Goal: Task Accomplishment & Management: Manage account settings

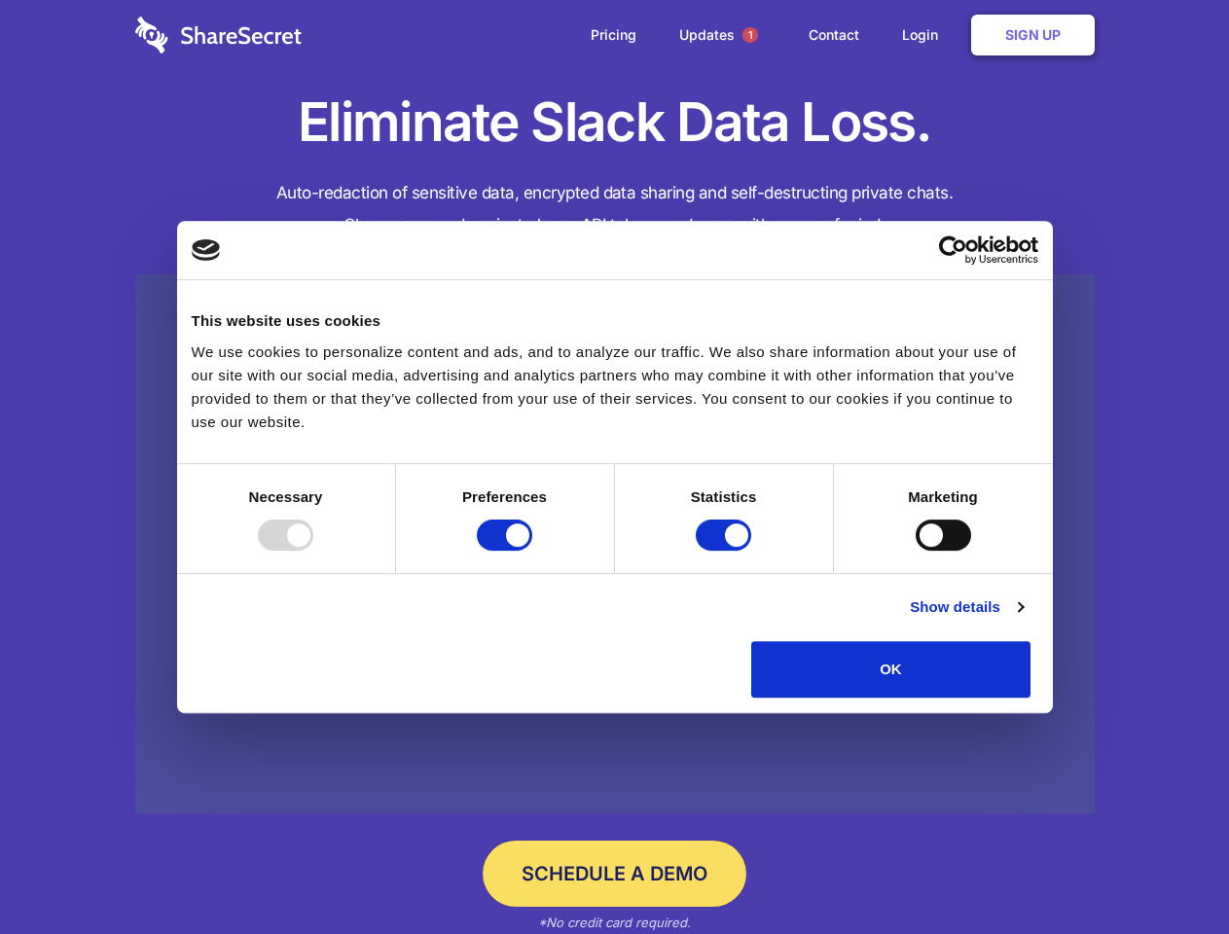
click at [313, 551] on div at bounding box center [285, 535] width 55 height 31
click at [532, 551] on input "Preferences" at bounding box center [504, 535] width 55 height 31
checkbox input "false"
click at [726, 551] on input "Statistics" at bounding box center [723, 535] width 55 height 31
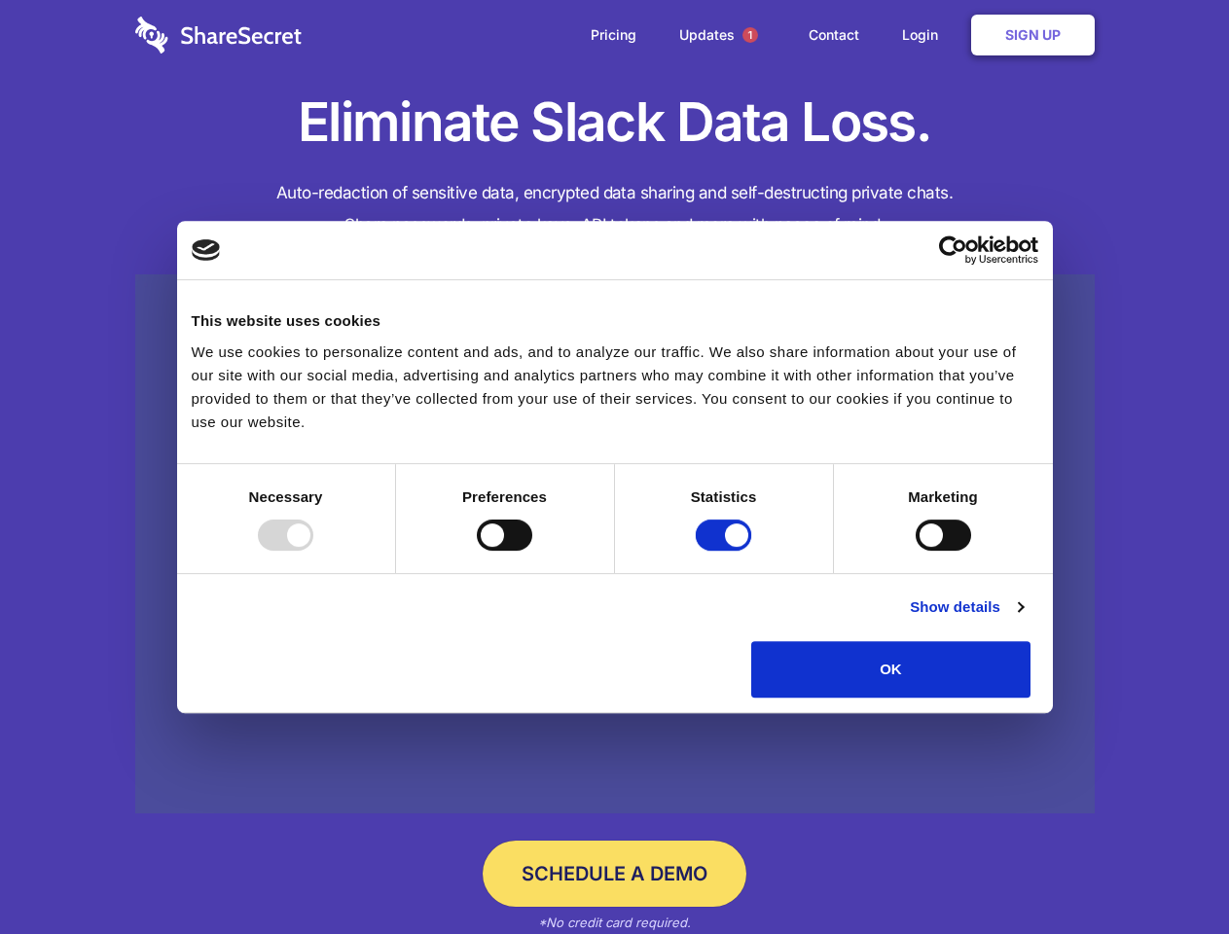
checkbox input "false"
click at [916, 551] on input "Marketing" at bounding box center [943, 535] width 55 height 31
checkbox input "true"
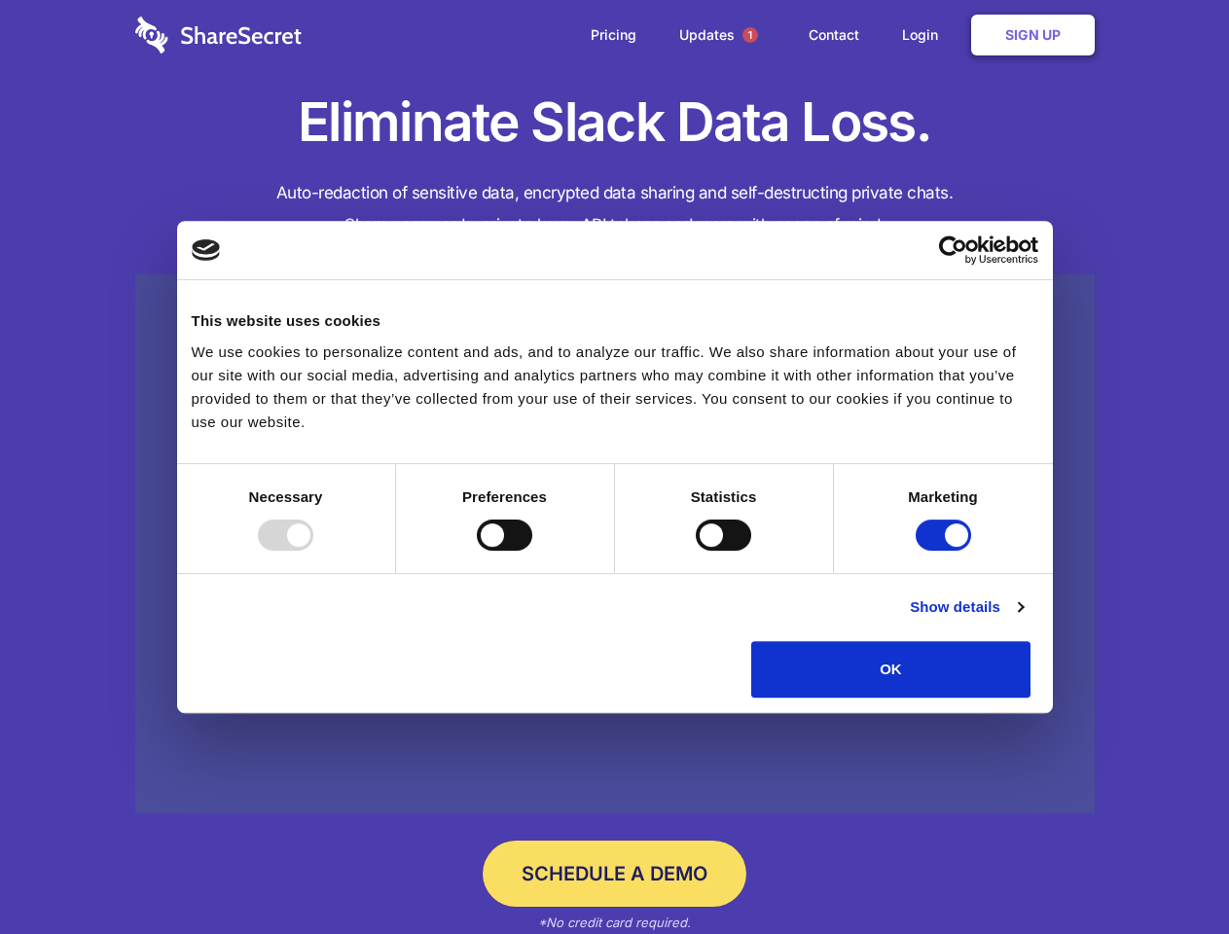
click at [1023, 619] on link "Show details" at bounding box center [966, 606] width 113 height 23
